Goal: Task Accomplishment & Management: Manage account settings

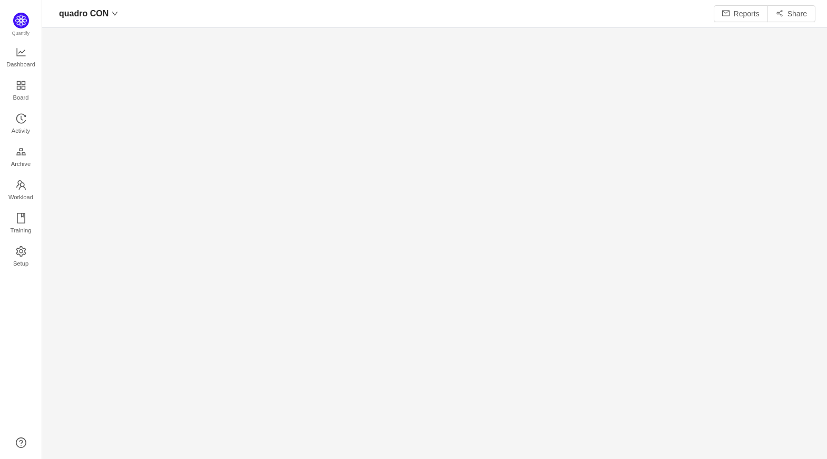
scroll to position [443, 762]
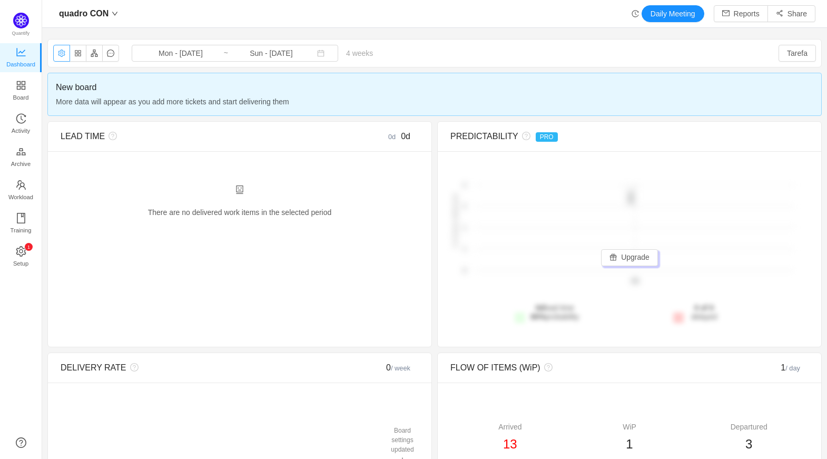
click at [59, 53] on button "button" at bounding box center [61, 53] width 17 height 17
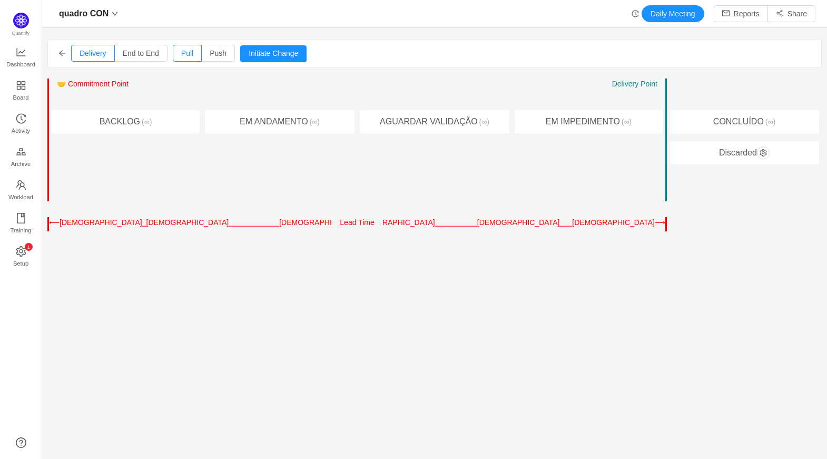
click at [60, 53] on icon "icon: arrow-left" at bounding box center [62, 53] width 6 height 6
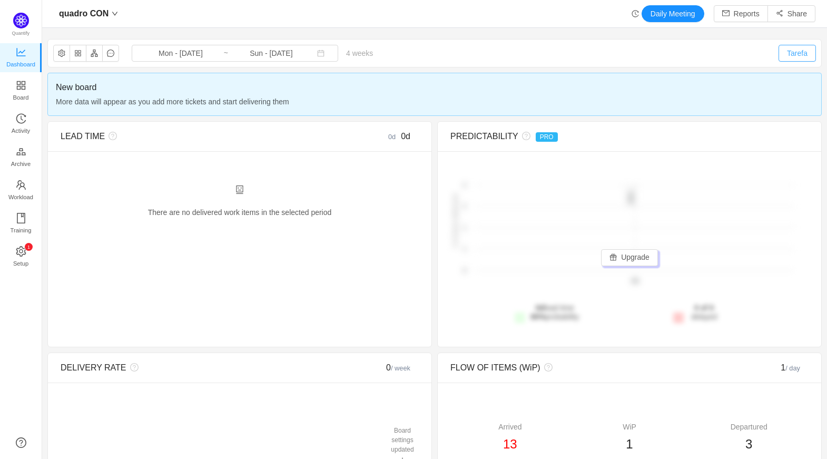
click at [781, 48] on button "Tarefa" at bounding box center [797, 53] width 37 height 17
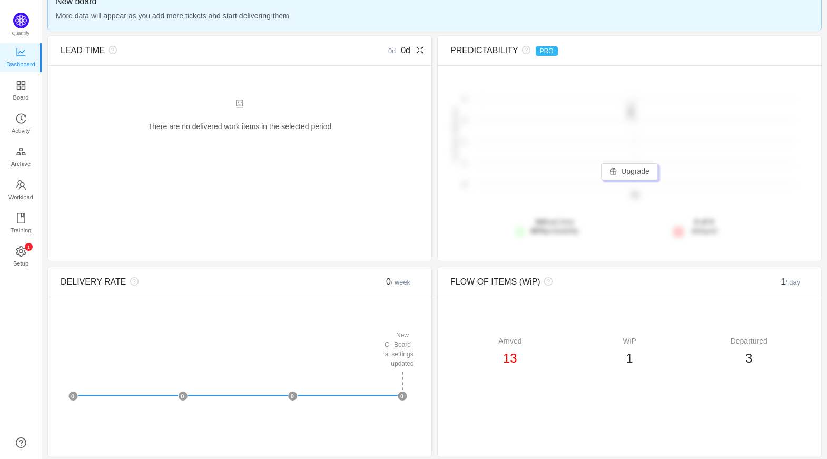
scroll to position [85, 0]
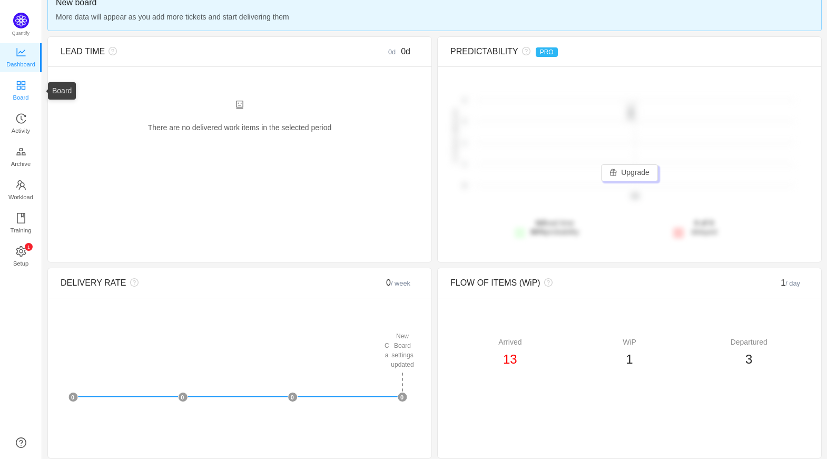
click at [22, 93] on span "Board" at bounding box center [21, 97] width 16 height 21
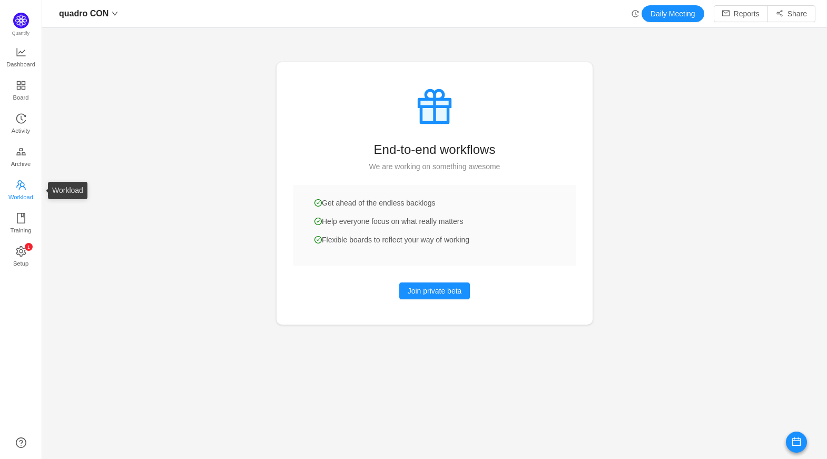
click at [24, 182] on icon "icon: team" at bounding box center [21, 185] width 11 height 11
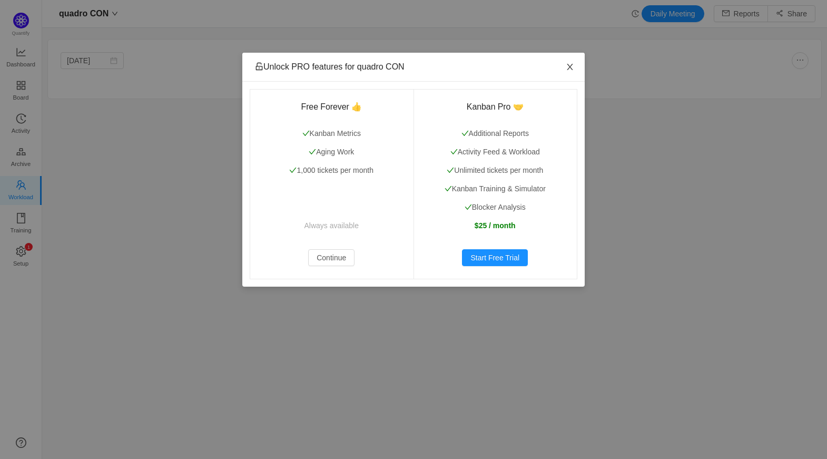
click at [571, 64] on icon "icon: close" at bounding box center [570, 67] width 8 height 8
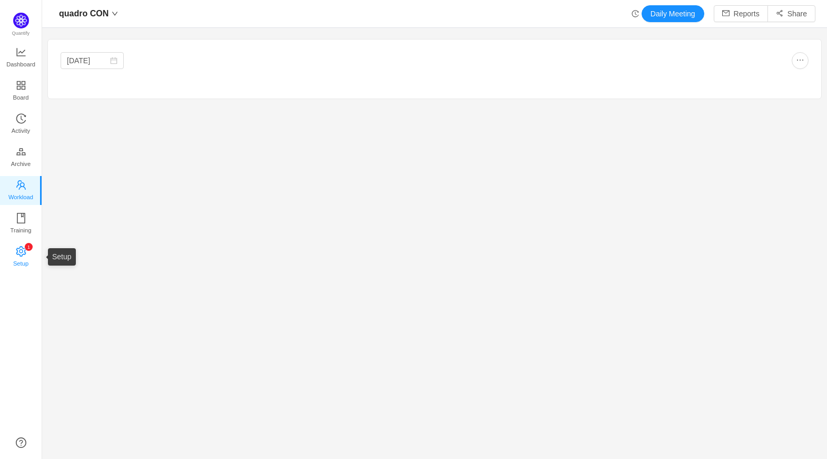
click at [23, 253] on span "Setup" at bounding box center [20, 263] width 15 height 21
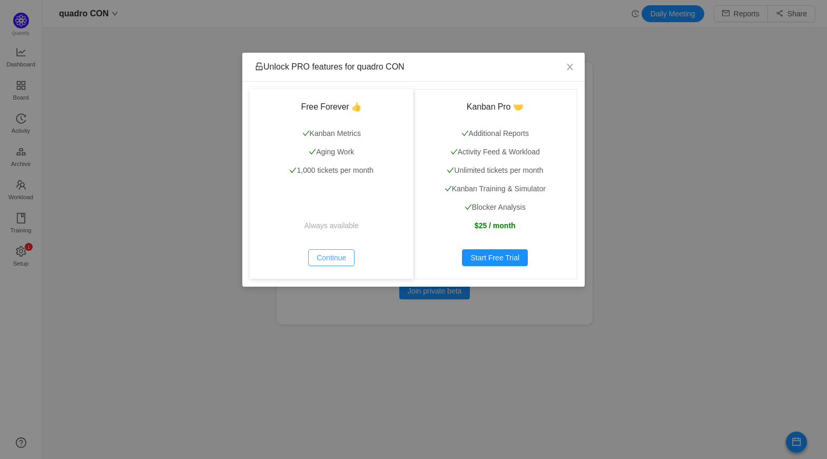
click at [333, 257] on button "Continue" at bounding box center [331, 257] width 46 height 17
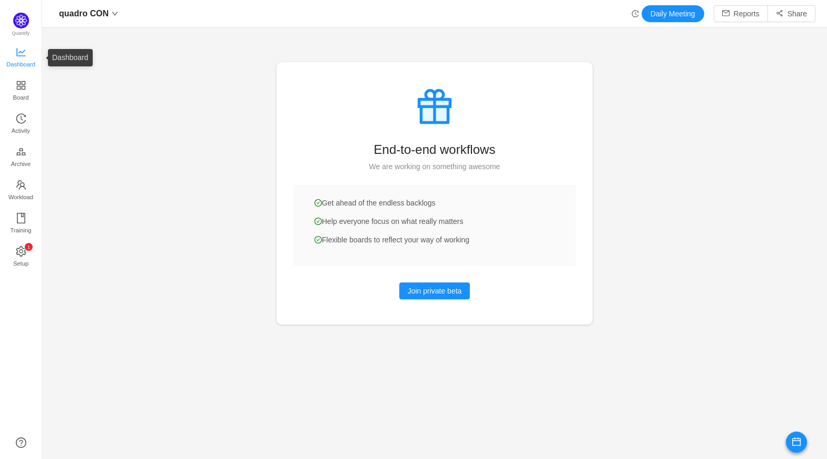
click at [26, 52] on link "Dashboard" at bounding box center [21, 57] width 11 height 21
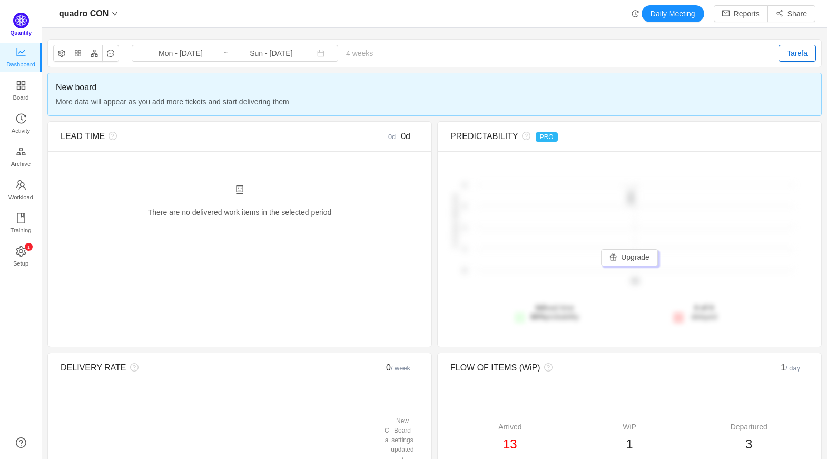
click at [24, 26] on img at bounding box center [21, 21] width 16 height 16
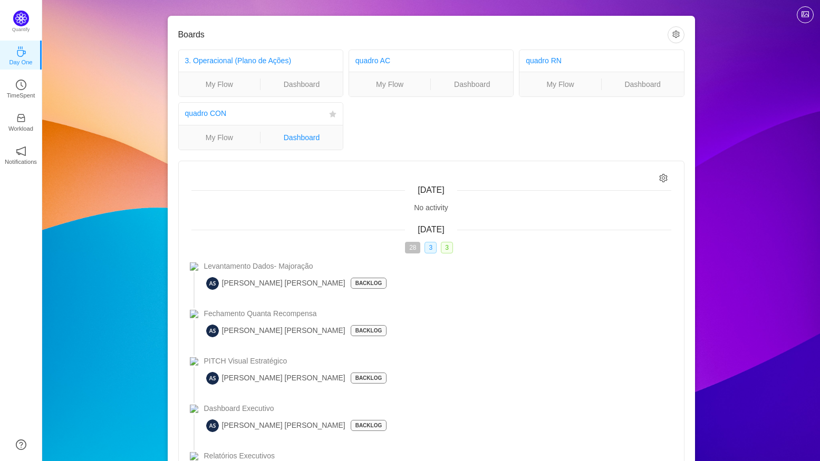
click at [310, 141] on link "Dashboard" at bounding box center [301, 138] width 82 height 12
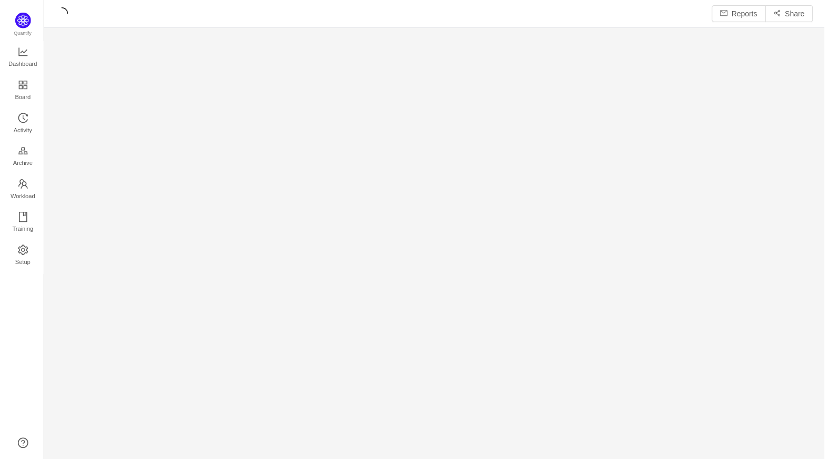
scroll to position [446, 762]
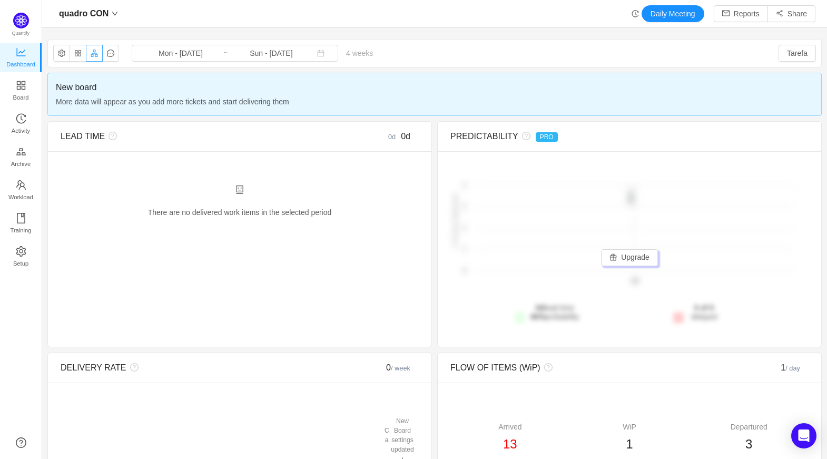
click at [91, 56] on button "button" at bounding box center [94, 53] width 17 height 17
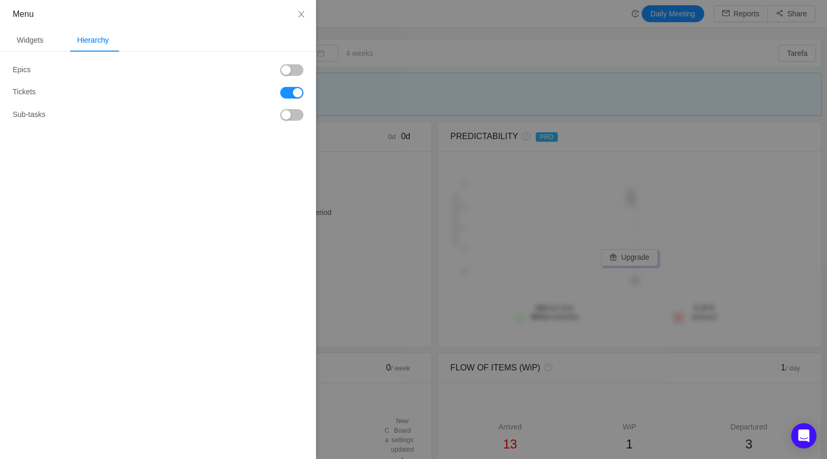
click at [293, 74] on button "button" at bounding box center [291, 70] width 23 height 12
click at [295, 110] on div "Epics Tickets Sub-tasks" at bounding box center [158, 92] width 291 height 56
click at [292, 116] on button "button" at bounding box center [291, 115] width 23 height 12
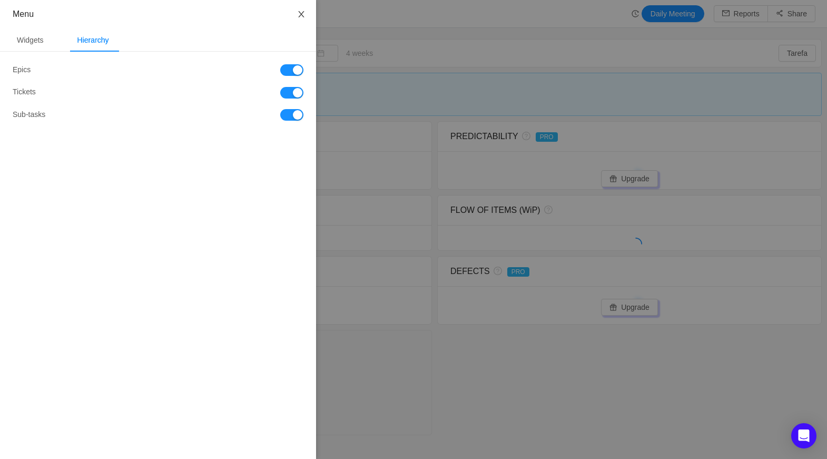
click at [304, 18] on icon "icon: close" at bounding box center [301, 14] width 8 height 8
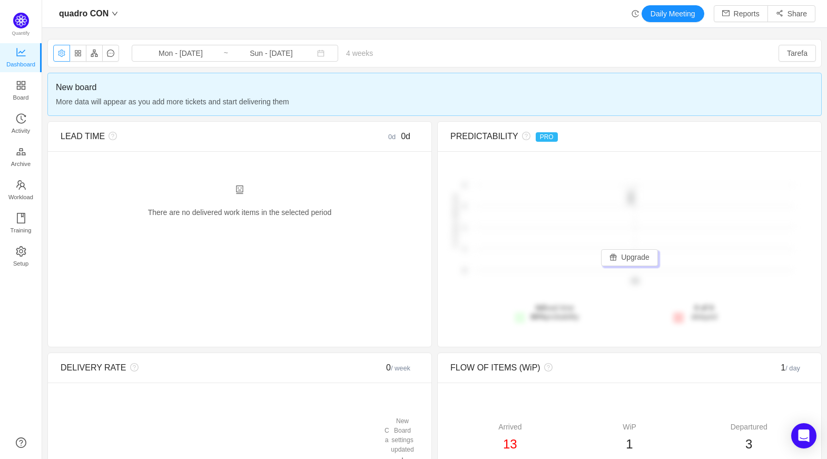
click at [65, 54] on button "button" at bounding box center [61, 53] width 17 height 17
